Goal: Information Seeking & Learning: Learn about a topic

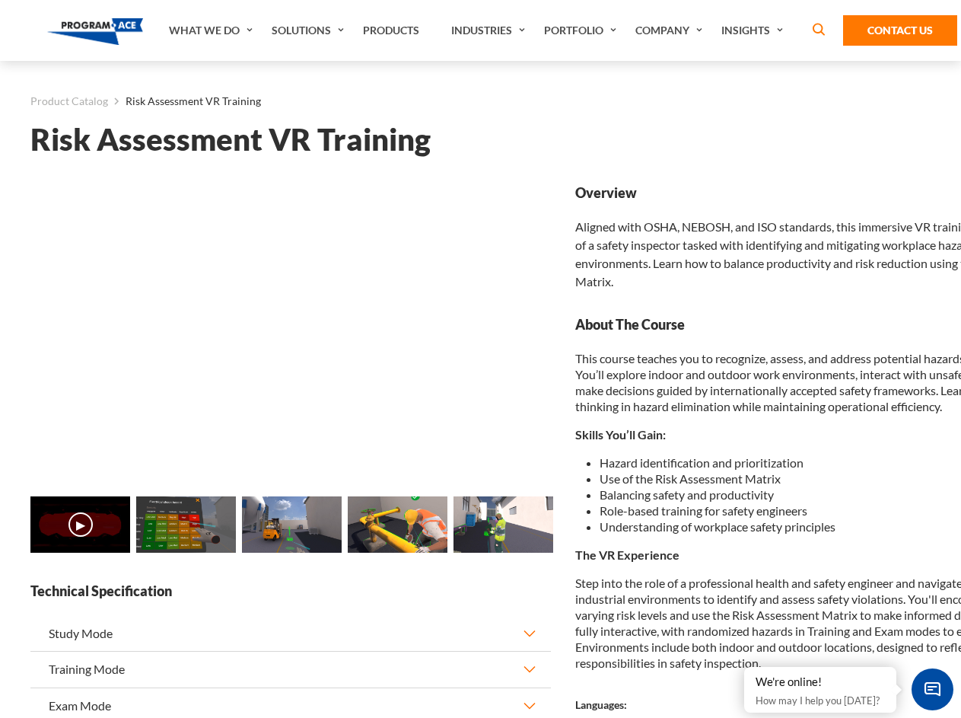
click at [310, 30] on link "Solutions" at bounding box center [309, 30] width 91 height 61
click at [0, 0] on div "AI & Computer Vision Solutions Computer Vision Quality Control AI tools for fas…" at bounding box center [0, 0] width 0 height 0
click at [0, 0] on div "AI & Computer Vision Solutions Virtual Training Solutions Virtual Tour Solution…" at bounding box center [0, 0] width 0 height 0
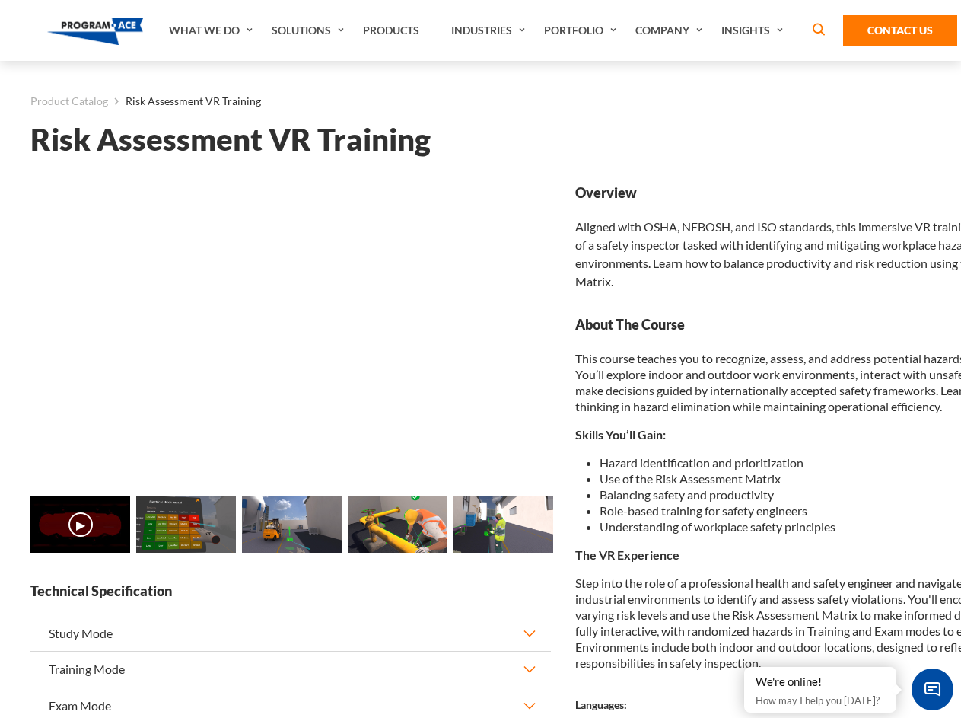
click at [0, 0] on div "AI & Computer Vision Solutions Virtual Training Solutions Virtual Tour Solution…" at bounding box center [0, 0] width 0 height 0
click at [0, 0] on div "AI & Computer Vision Solutions Computer Vision Quality Control AI tools for fas…" at bounding box center [0, 0] width 0 height 0
